Goal: Transaction & Acquisition: Purchase product/service

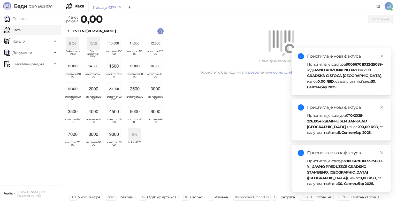
click at [382, 153] on div "Нема артикала на рачуну. Користите бар код читач, претрагу или унесите шифру ка…" at bounding box center [281, 109] width 231 height 166
click at [381, 107] on icon "close" at bounding box center [382, 108] width 4 height 4
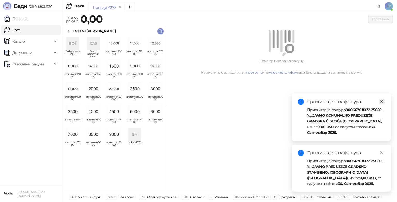
click at [382, 101] on icon "close" at bounding box center [382, 101] width 3 height 3
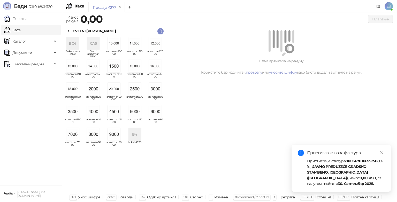
click at [381, 151] on div "Нема артикала на рачуну. Користите бар код читач, претрагу или унесите шифру ка…" at bounding box center [281, 109] width 231 height 166
click at [139, 110] on img "grid" at bounding box center [135, 112] width 12 height 12
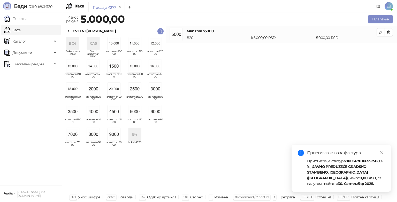
click at [69, 30] on icon at bounding box center [68, 31] width 4 height 4
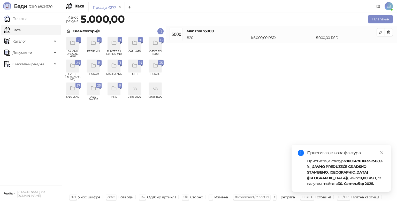
click at [151, 43] on div "grid" at bounding box center [155, 43] width 12 height 12
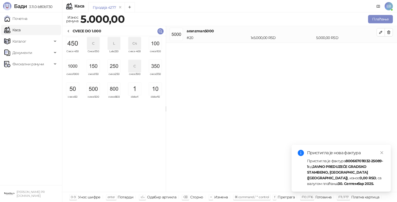
click at [75, 43] on img "grid" at bounding box center [72, 43] width 12 height 12
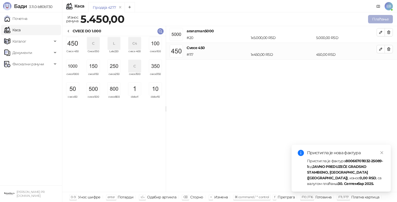
click at [376, 21] on button "Плаћање" at bounding box center [380, 19] width 25 height 8
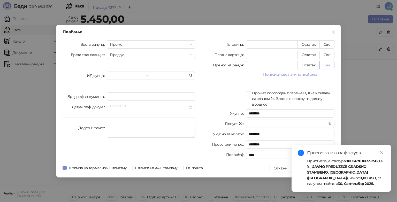
click at [330, 66] on button "Све" at bounding box center [327, 65] width 15 height 8
type input "****"
click at [382, 152] on div "Плаћање Врста рачуна Промет Врста трансакције Продаја ИД купца Број реф. докуме…" at bounding box center [198, 101] width 397 height 202
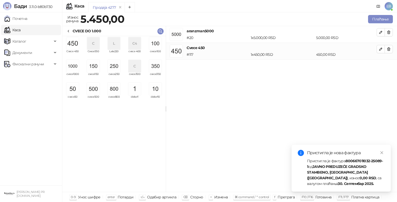
click at [381, 151] on div "aranzman5000 # 20 1 x 5.000,00 RSD 5.000,00 RSD Cvece 450 # 117 1 x 450,00 RSD …" at bounding box center [281, 109] width 231 height 166
click at [382, 154] on div "aranzman5000 # 20 1 x 5.000,00 RSD 5.000,00 RSD Cvece 450 # 117 1 x 450,00 RSD …" at bounding box center [281, 109] width 231 height 166
click at [381, 153] on div "aranzman5000 # 20 1 x 5.000,00 RSD 5.000,00 RSD Cvece 450 # 117 1 x 450,00 RSD …" at bounding box center [281, 109] width 231 height 166
click at [383, 153] on div "aranzman5000 # 20 1 x 5.000,00 RSD 5.000,00 RSD Cvece 450 # 117 1 x 450,00 RSD …" at bounding box center [281, 109] width 231 height 166
click at [378, 20] on button "Плаћање" at bounding box center [380, 19] width 25 height 8
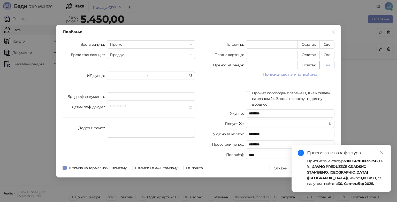
click at [324, 65] on button "Све" at bounding box center [327, 65] width 15 height 8
type input "****"
click at [313, 155] on input "****" at bounding box center [290, 155] width 89 height 8
click at [381, 153] on div "Плаћање Врста рачуна Промет Врста трансакције Продаја ИД купца Број реф. докуме…" at bounding box center [198, 101] width 397 height 202
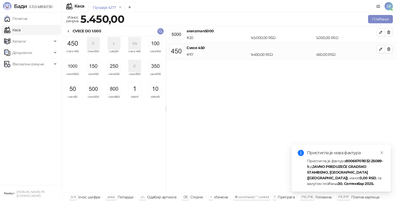
click at [381, 153] on div "aranzman5000 # 20 1 x 5.000,00 RSD 5.000,00 RSD Cvece 450 # 117 1 x 450,00 RSD …" at bounding box center [281, 109] width 231 height 166
click at [217, 168] on div "aranzman5000 # 20 1 x 5.000,00 RSD 5.000,00 RSD Cvece 450 # 117 1 x 450,00 RSD …" at bounding box center [281, 109] width 231 height 166
click at [24, 19] on link "Почетна" at bounding box center [15, 18] width 23 height 10
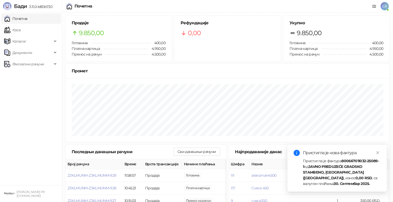
click at [378, 152] on button "Сви продати артикли" at bounding box center [359, 152] width 47 height 8
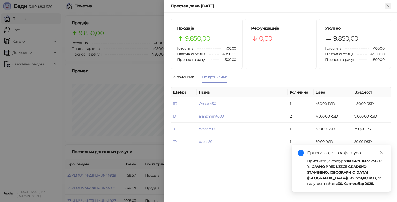
click at [387, 6] on icon "Close" at bounding box center [388, 6] width 5 height 5
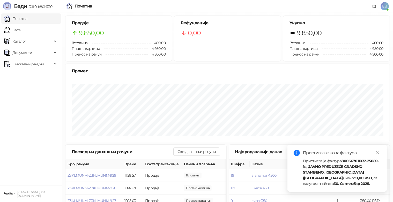
click at [379, 154] on button "Сви продати артикли" at bounding box center [359, 152] width 47 height 8
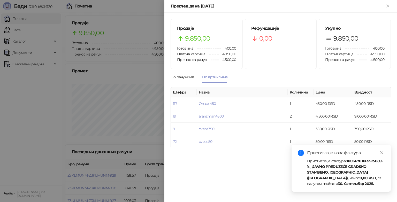
click at [350, 181] on div "Продаје 9.850,00 Готовина 400,00 Платна картица 4.950,00 Пренос на рачун 4.500,…" at bounding box center [280, 108] width 233 height 190
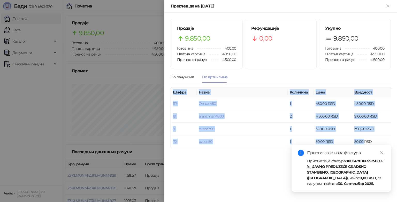
click at [350, 181] on div "Продаје 9.850,00 Готовина 400,00 Платна картица 4.950,00 Пренос на рачун 4.500,…" at bounding box center [280, 108] width 233 height 190
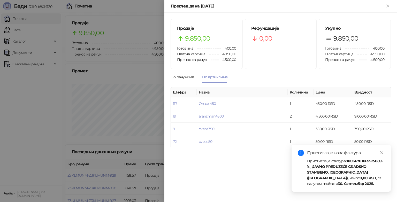
click at [350, 181] on div "Продаје 9.850,00 Готовина 400,00 Платна картица 4.950,00 Пренос на рачун 4.500,…" at bounding box center [280, 108] width 233 height 190
click at [392, 4] on div "Преглед дана 08.09.2025" at bounding box center [280, 6] width 233 height 13
click at [387, 6] on icon "Close" at bounding box center [388, 6] width 5 height 5
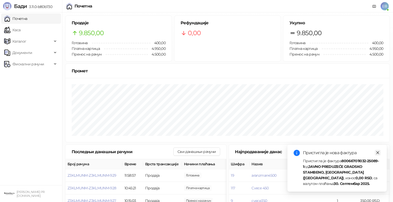
click at [378, 154] on icon "close" at bounding box center [378, 153] width 4 height 4
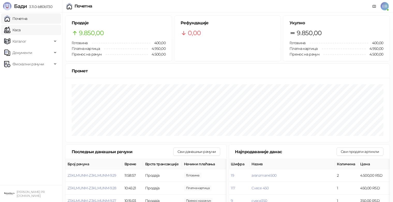
click at [20, 31] on link "Каса" at bounding box center [12, 30] width 16 height 10
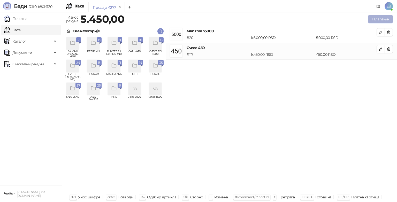
click at [376, 19] on button "Плаћање" at bounding box center [380, 19] width 25 height 8
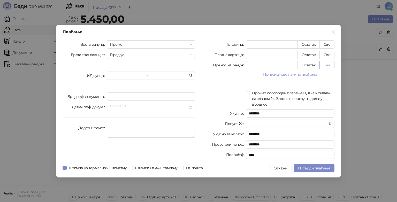
click at [326, 64] on button "Све" at bounding box center [327, 65] width 15 height 8
type input "****"
click at [310, 167] on span "Потврди плаћање" at bounding box center [314, 168] width 32 height 5
